Goal: Task Accomplishment & Management: Complete application form

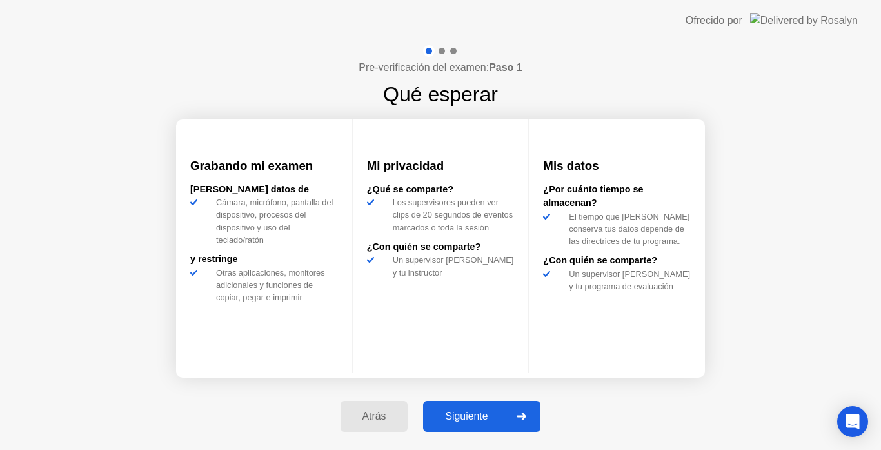
click at [525, 414] on icon at bounding box center [522, 416] width 9 height 8
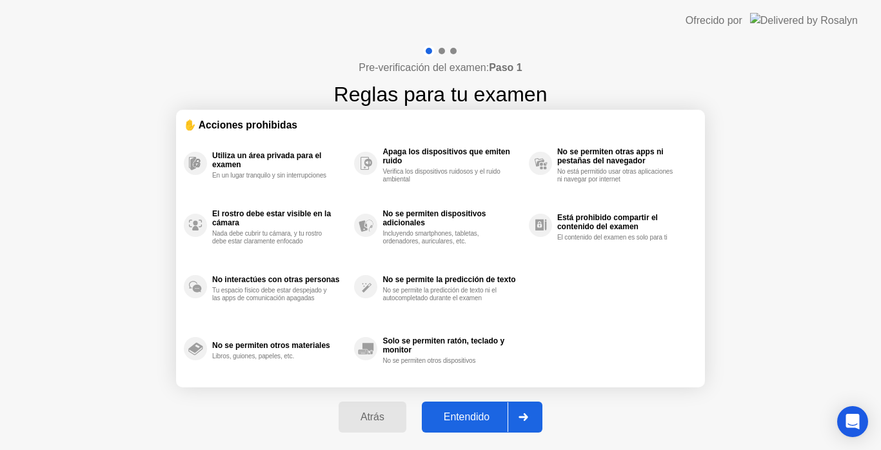
click at [525, 414] on icon at bounding box center [524, 417] width 10 height 8
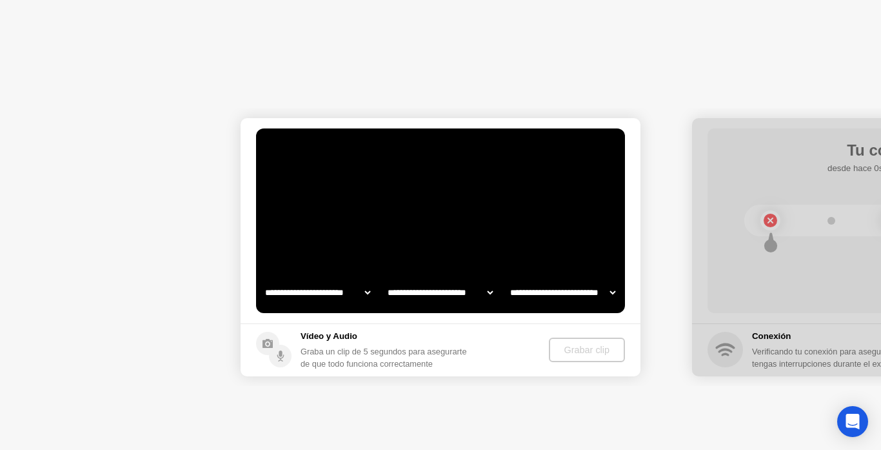
select select "**********"
select select "*******"
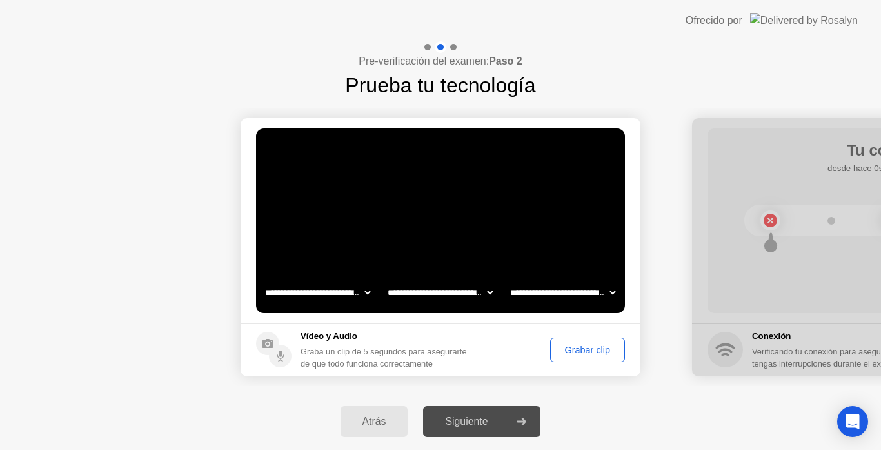
click at [560, 358] on button "Grabar clip" at bounding box center [587, 349] width 75 height 25
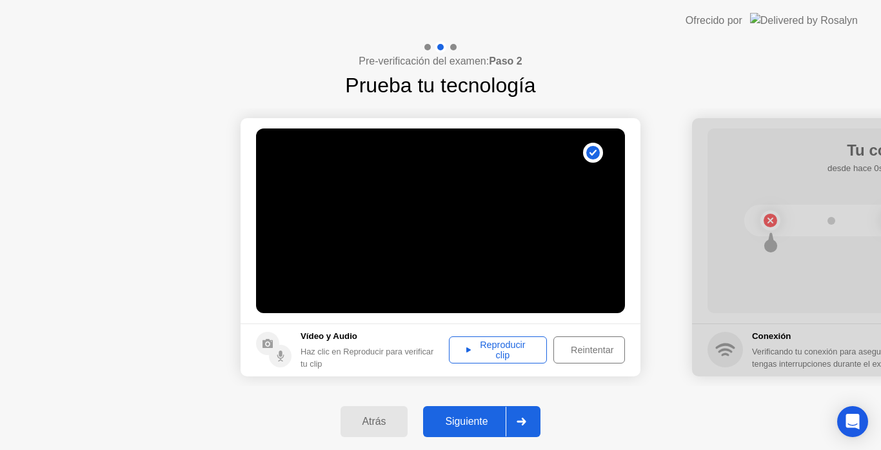
click at [503, 349] on div "Reproducir clip" at bounding box center [498, 349] width 89 height 21
click at [531, 423] on div at bounding box center [521, 422] width 31 height 30
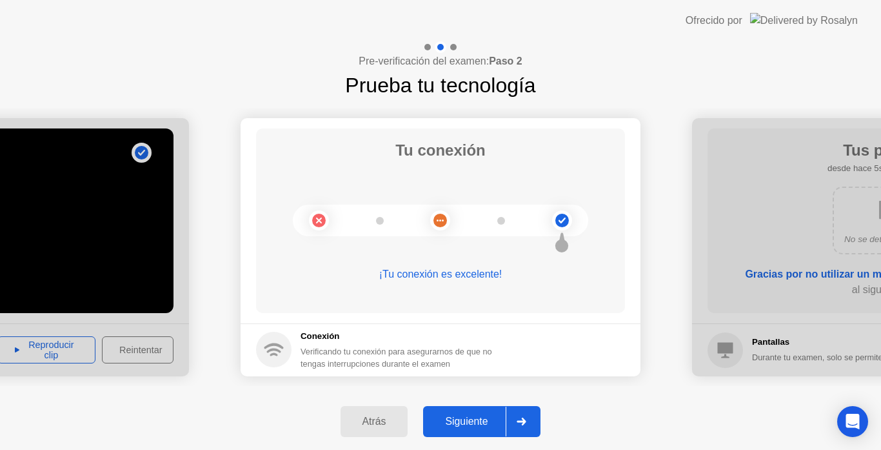
click at [527, 417] on icon at bounding box center [522, 421] width 10 height 8
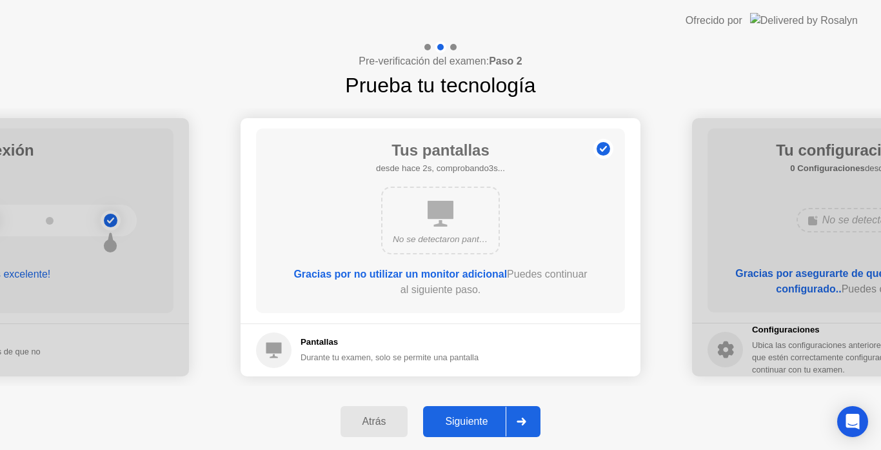
click at [534, 417] on div at bounding box center [521, 422] width 31 height 30
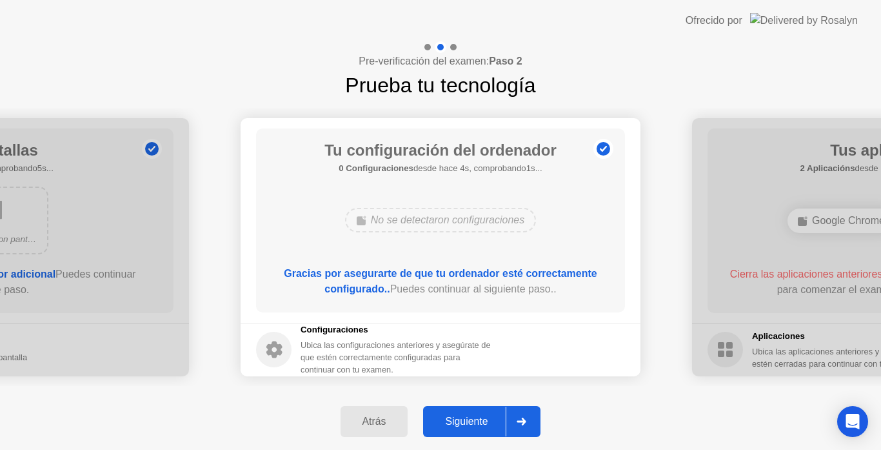
click at [532, 423] on div at bounding box center [521, 422] width 31 height 30
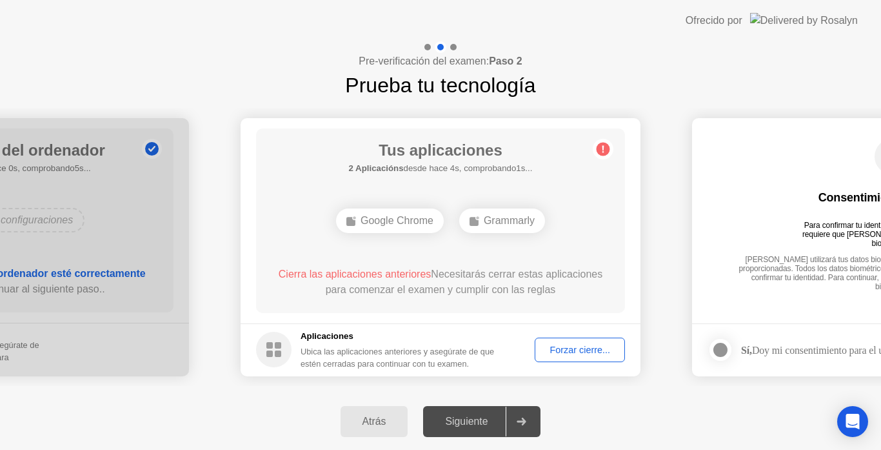
click at [566, 346] on div "Forzar cierre..." at bounding box center [579, 350] width 81 height 10
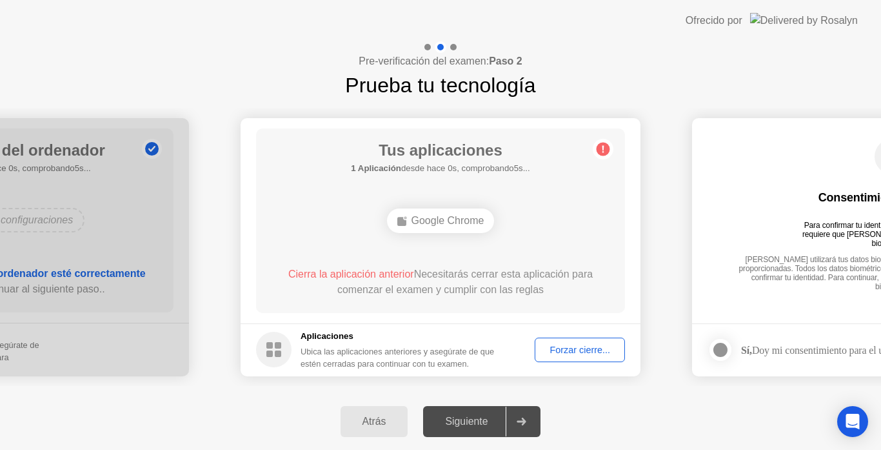
click at [579, 350] on div "Forzar cierre..." at bounding box center [579, 350] width 81 height 10
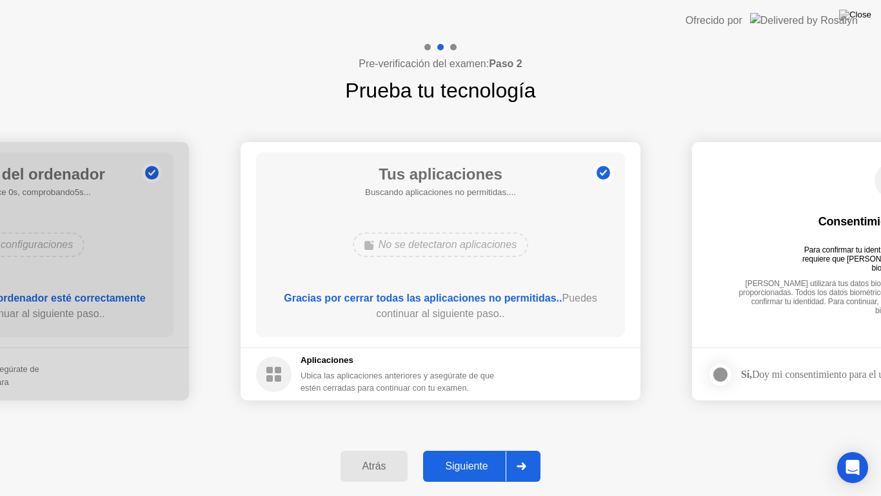
click at [532, 449] on div at bounding box center [521, 466] width 31 height 30
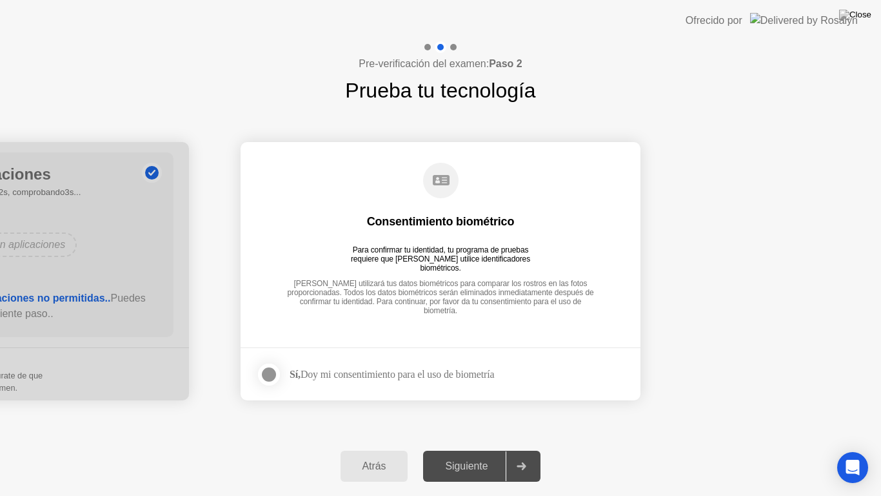
click at [267, 379] on div at bounding box center [268, 374] width 15 height 15
click at [495, 449] on div "Siguiente" at bounding box center [466, 466] width 79 height 12
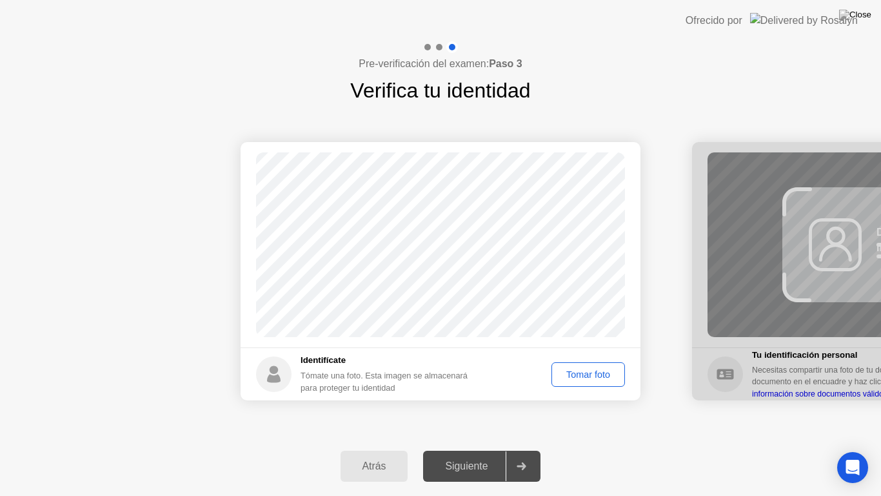
click at [567, 369] on div "Tomar foto" at bounding box center [588, 374] width 65 height 10
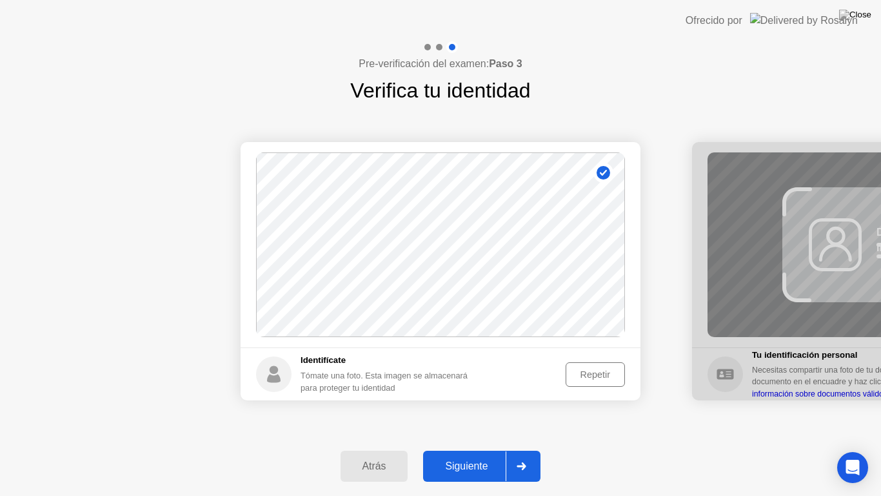
click at [509, 449] on div at bounding box center [521, 466] width 31 height 30
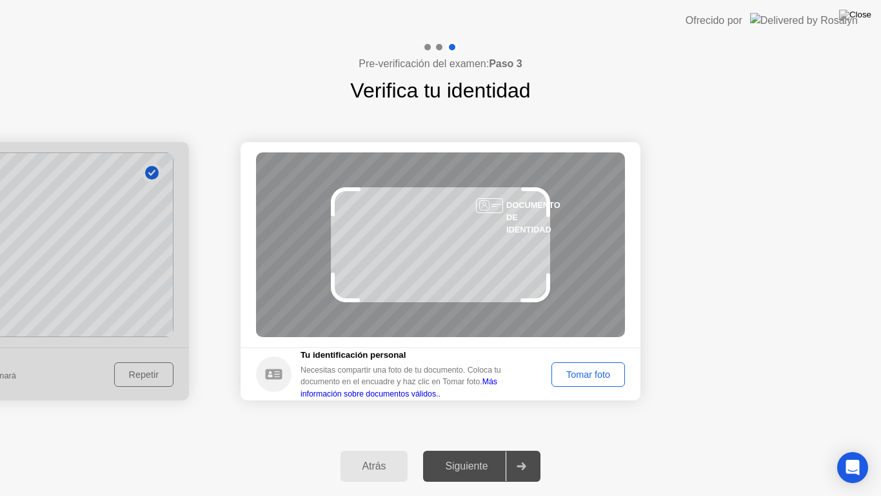
click at [588, 371] on div "Tomar foto" at bounding box center [588, 374] width 65 height 10
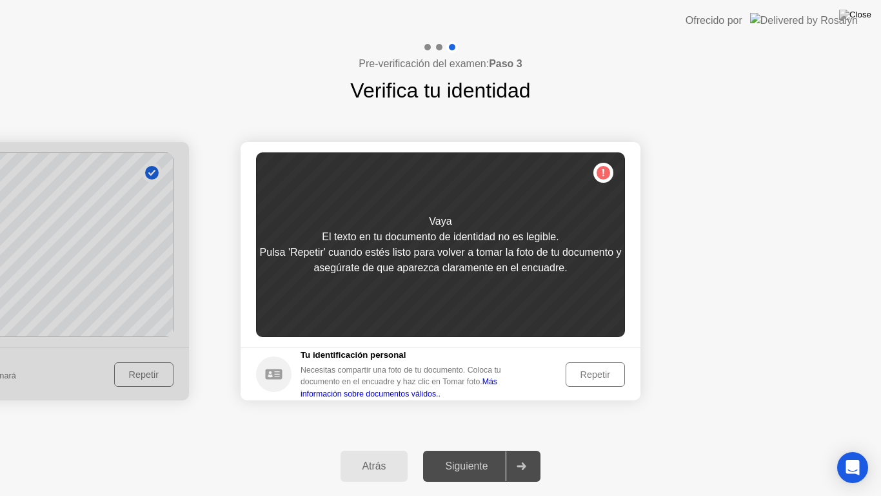
click at [588, 371] on div "Repetir" at bounding box center [595, 374] width 50 height 10
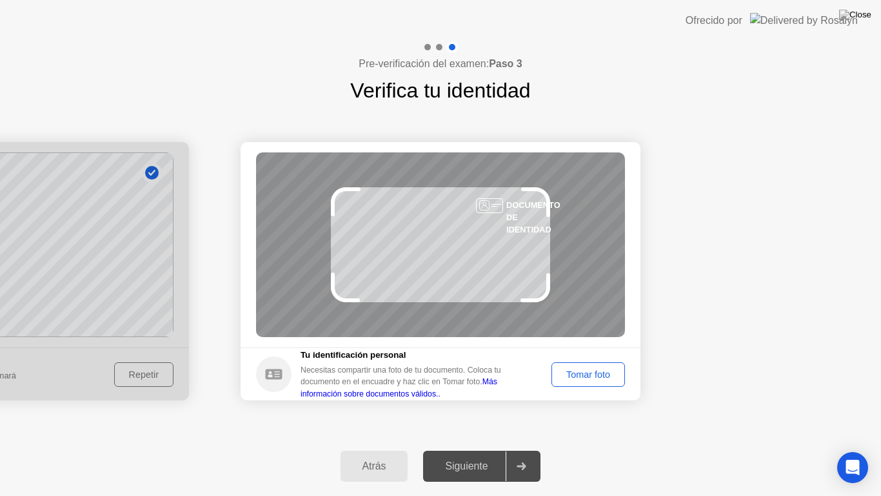
click at [588, 371] on div "Tomar foto" at bounding box center [588, 374] width 65 height 10
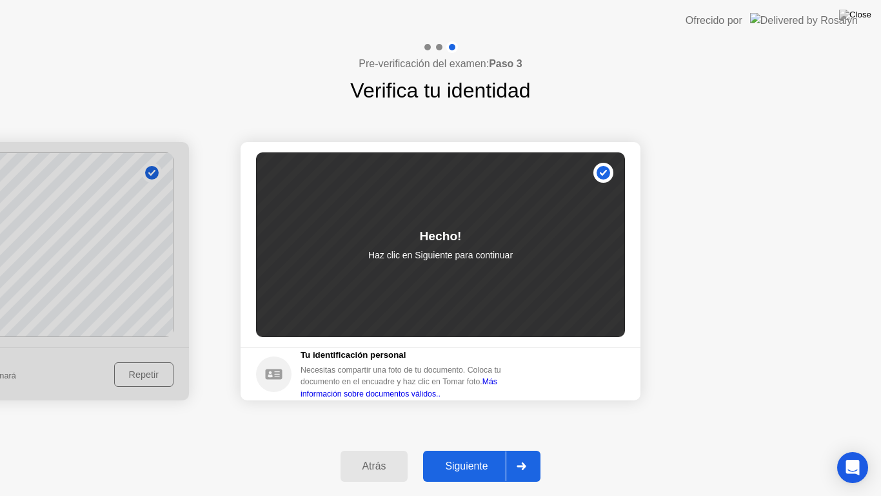
click at [490, 449] on div "Siguiente" at bounding box center [466, 466] width 79 height 12
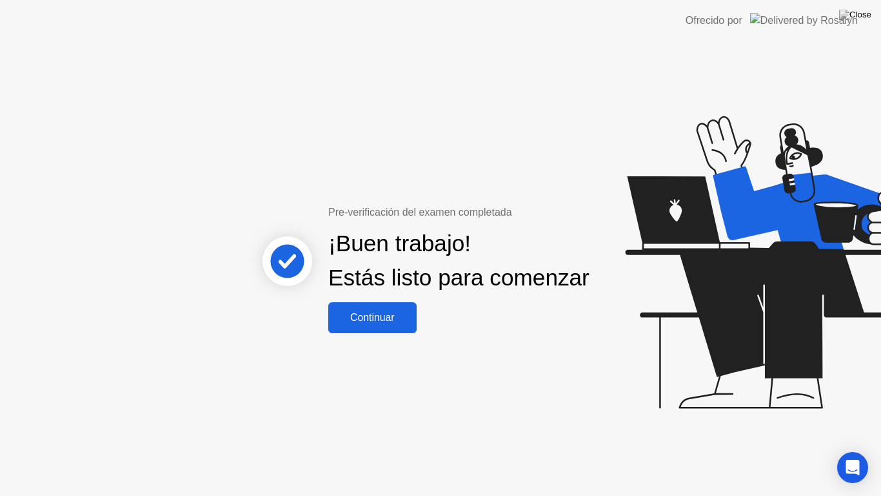
click at [368, 333] on button "Continuar" at bounding box center [372, 317] width 88 height 31
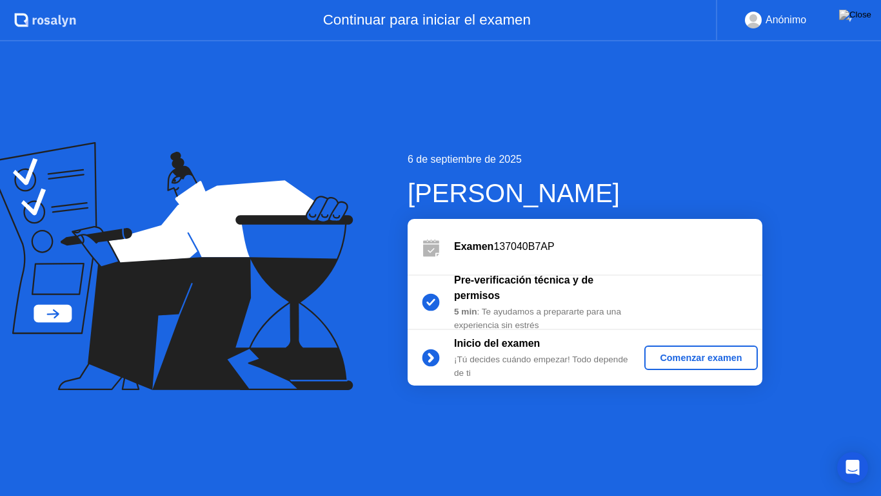
click at [686, 349] on button "Comenzar examen" at bounding box center [701, 357] width 113 height 25
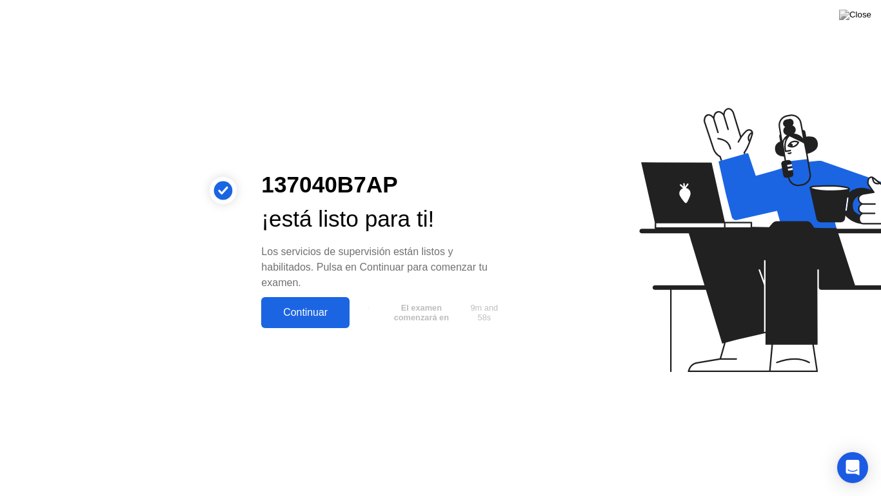
click at [314, 312] on div "Continuar" at bounding box center [305, 313] width 81 height 12
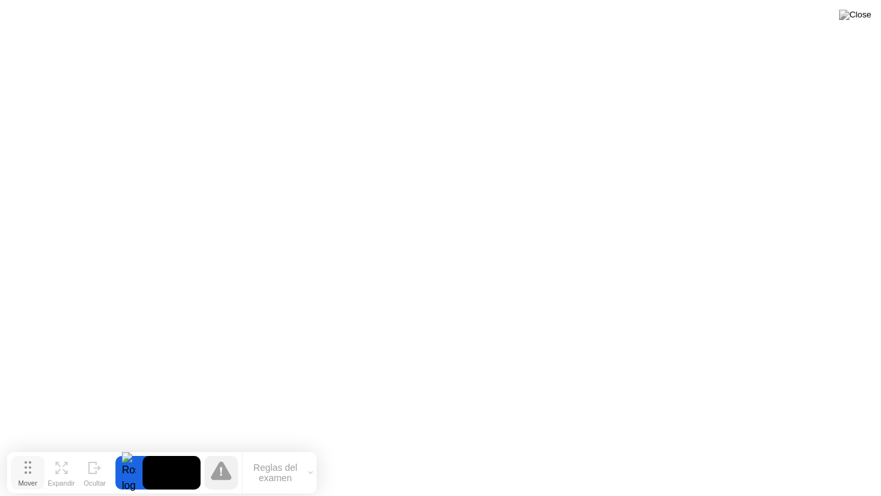
drag, startPoint x: 305, startPoint y: 477, endPoint x: 23, endPoint y: 475, distance: 282.0
click at [23, 449] on div "Mover" at bounding box center [27, 483] width 19 height 8
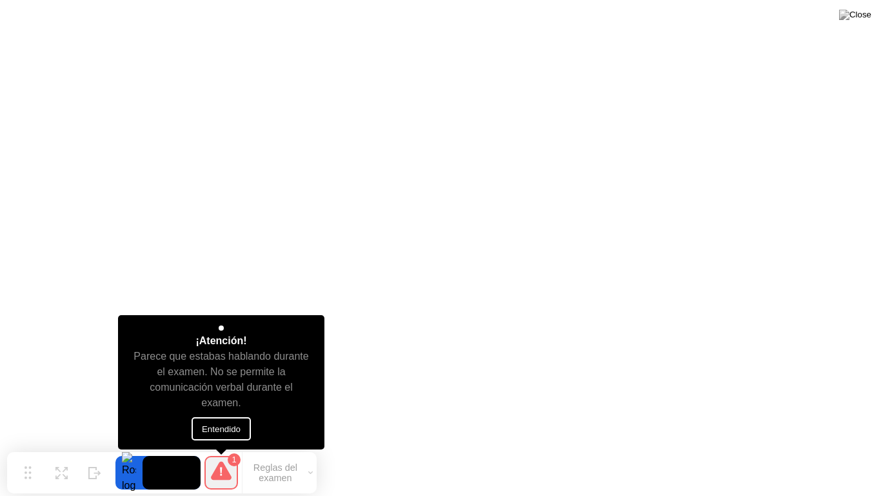
click at [242, 423] on button "Entendido" at bounding box center [221, 428] width 59 height 23
